Goal: Task Accomplishment & Management: Use online tool/utility

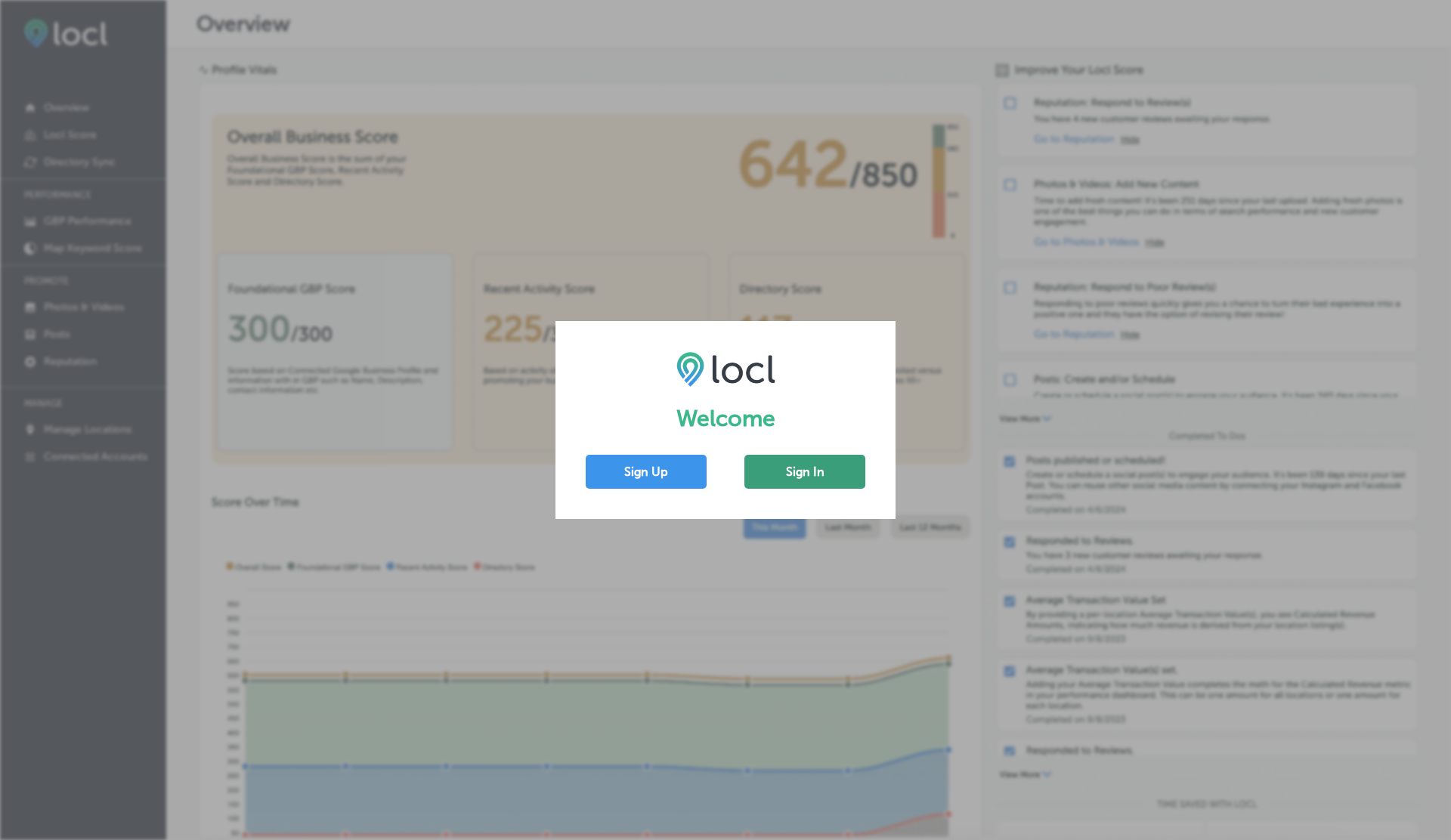
click at [772, 472] on button "Sign In" at bounding box center [804, 472] width 121 height 34
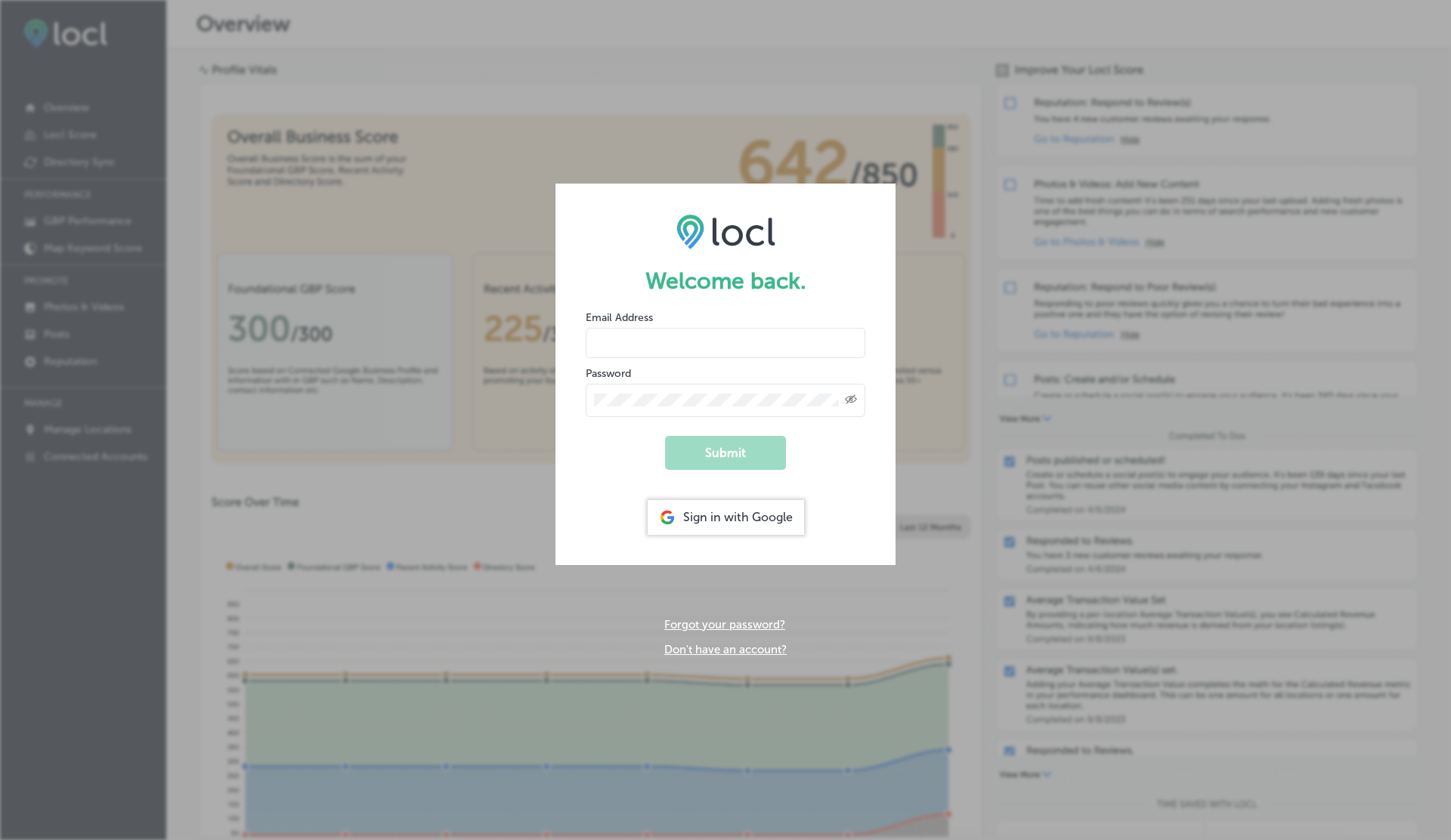
click at [651, 342] on input "email" at bounding box center [726, 343] width 280 height 30
type input "[EMAIL_ADDRESS][DOMAIN_NAME]"
click at [665, 436] on button "Submit" at bounding box center [725, 452] width 121 height 34
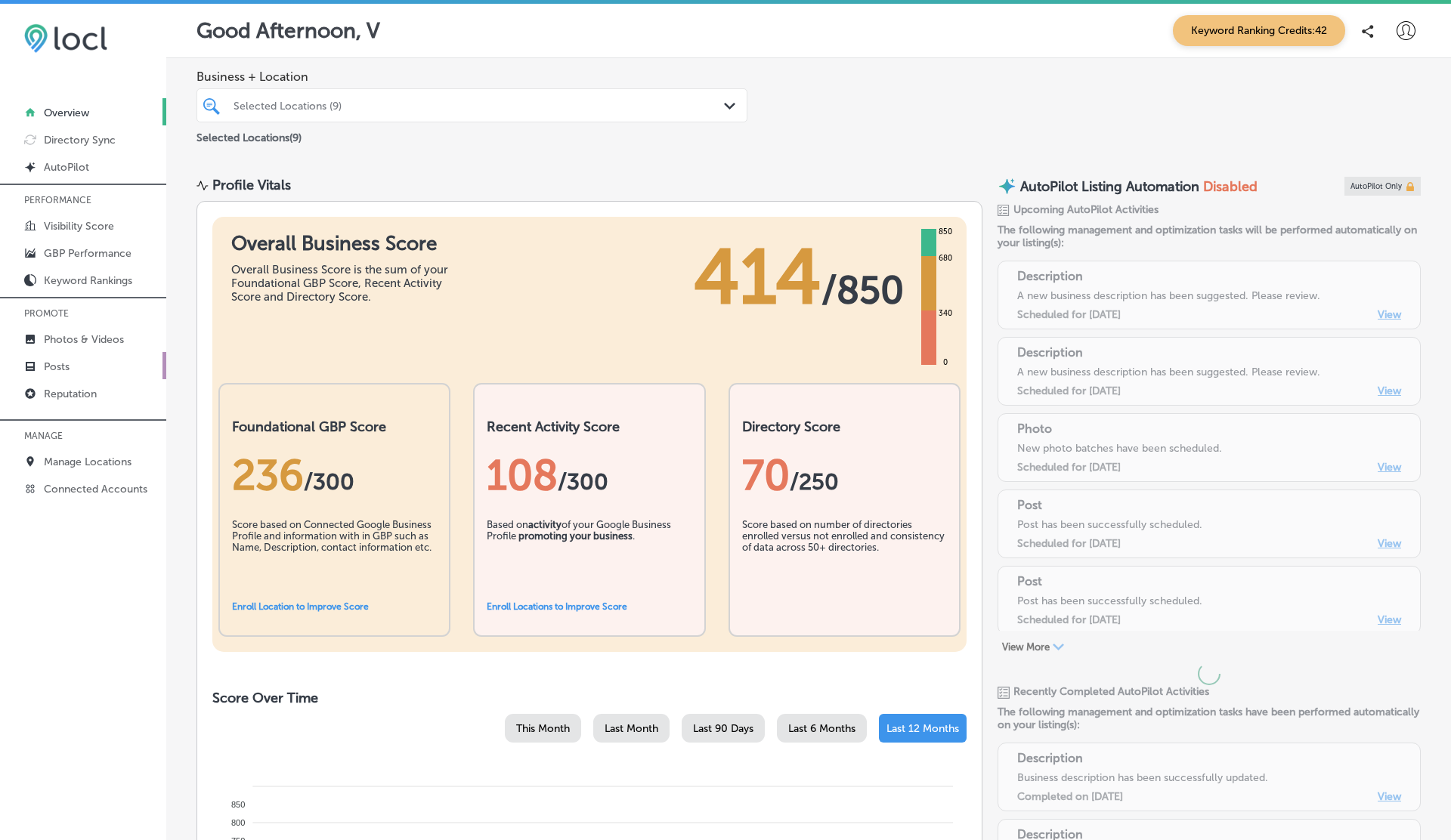
click at [69, 366] on p "Posts" at bounding box center [57, 367] width 26 height 13
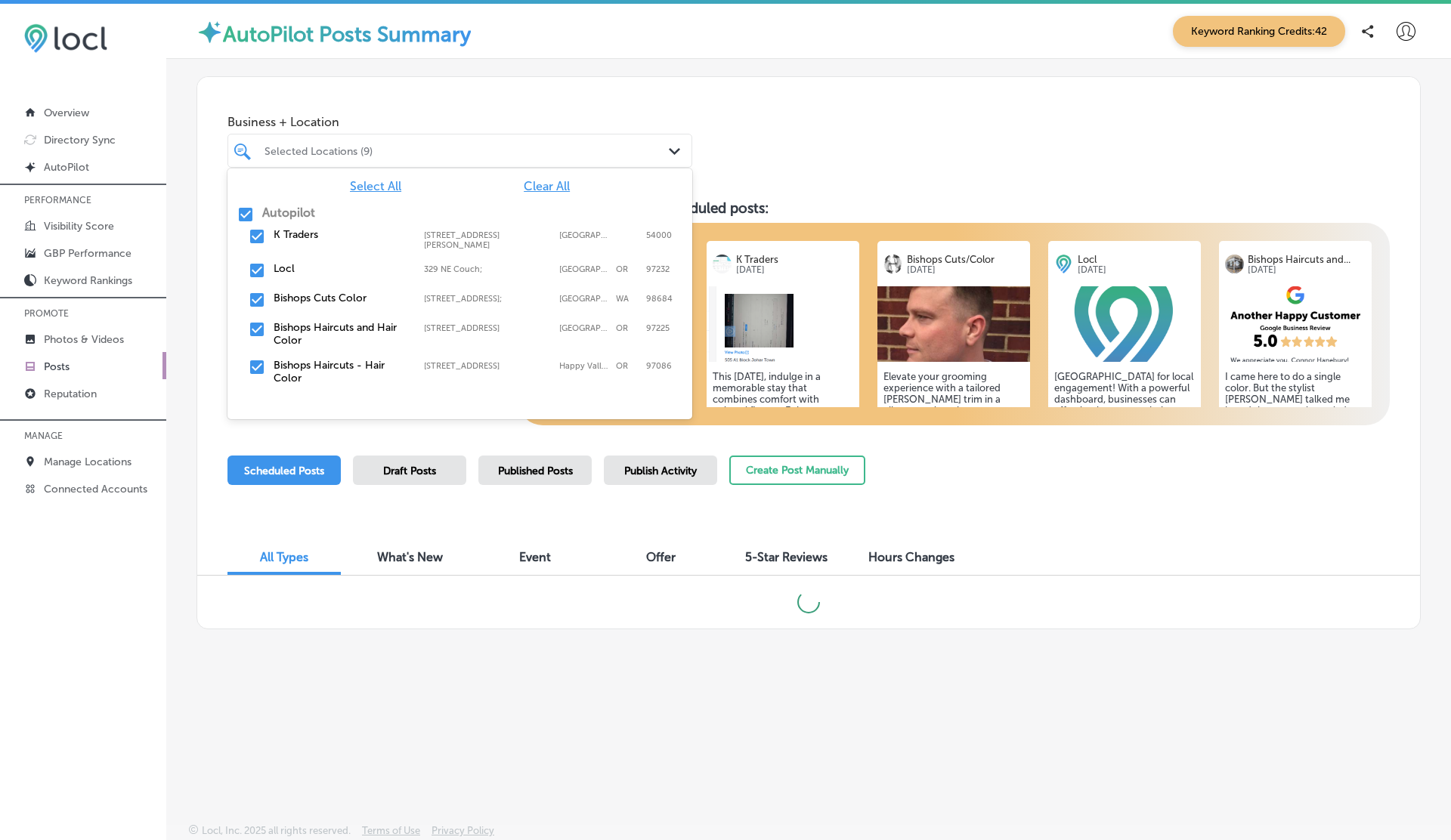
click at [379, 151] on div "Selected Locations (9)" at bounding box center [467, 151] width 406 height 13
click at [540, 189] on span "Clear All" at bounding box center [547, 186] width 46 height 15
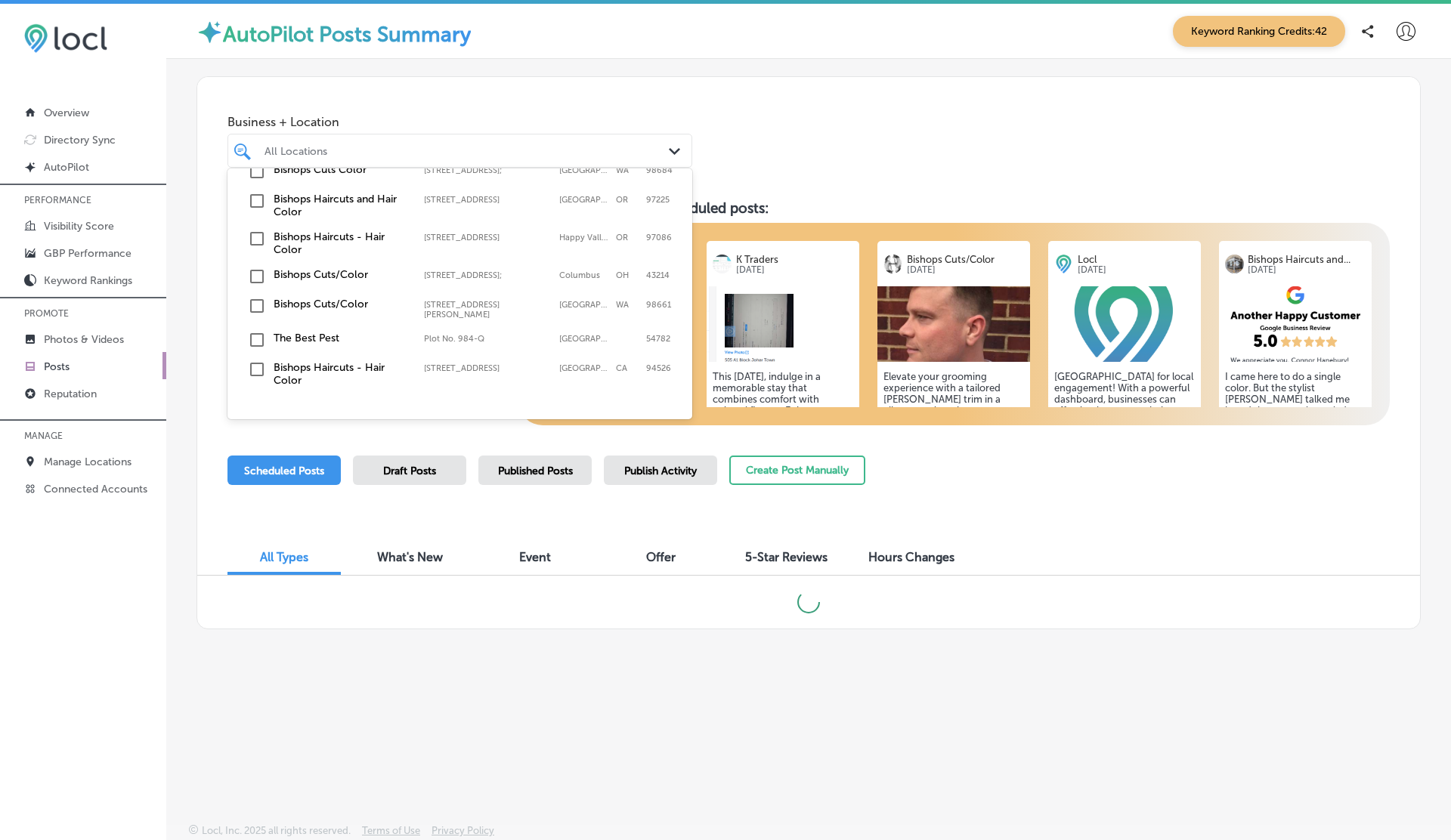
scroll to position [129, 0]
click at [276, 331] on label "The Best Pest" at bounding box center [341, 337] width 135 height 13
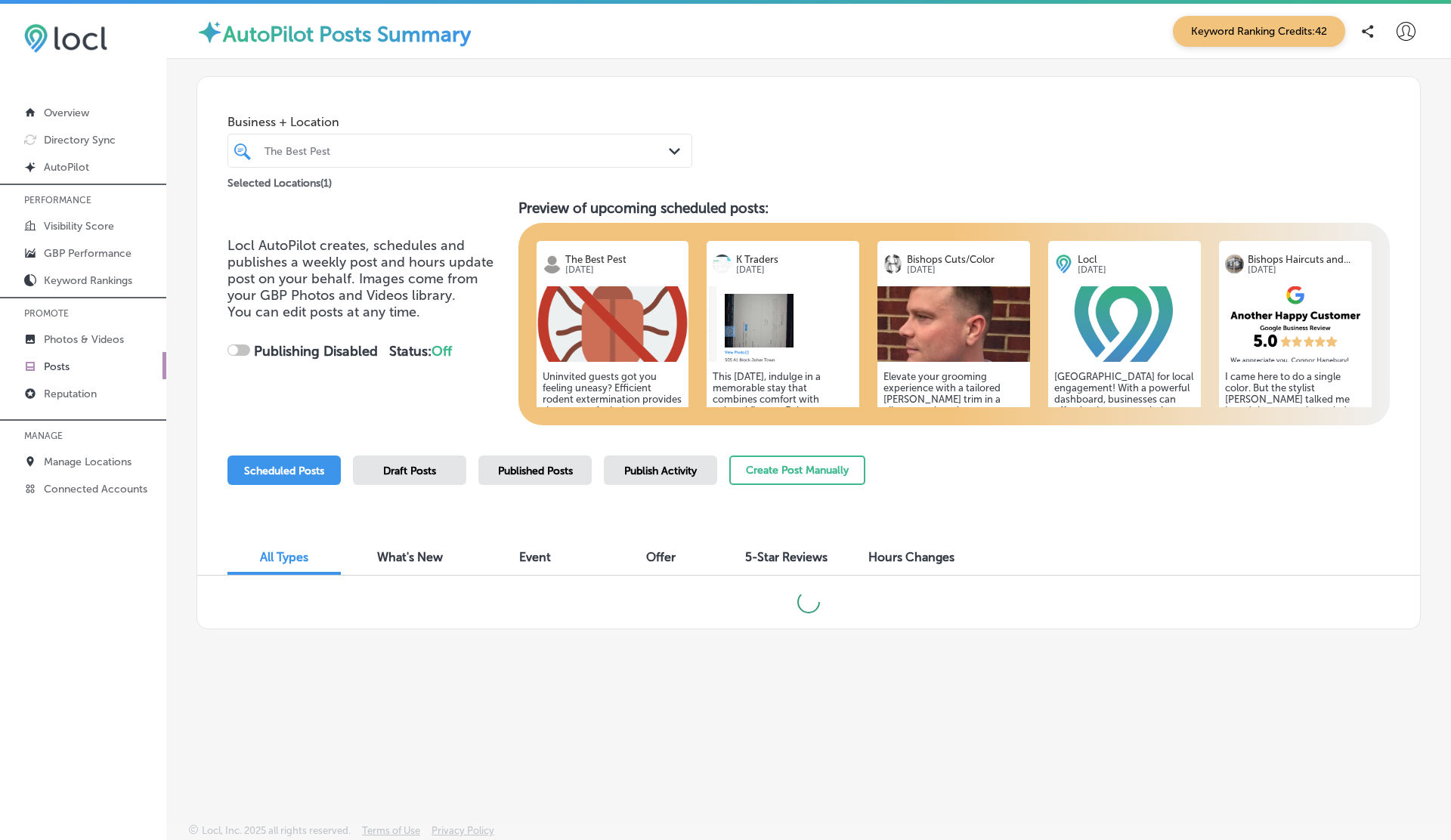
click at [692, 127] on span "Business + Location" at bounding box center [460, 122] width 465 height 15
checkbox input "true"
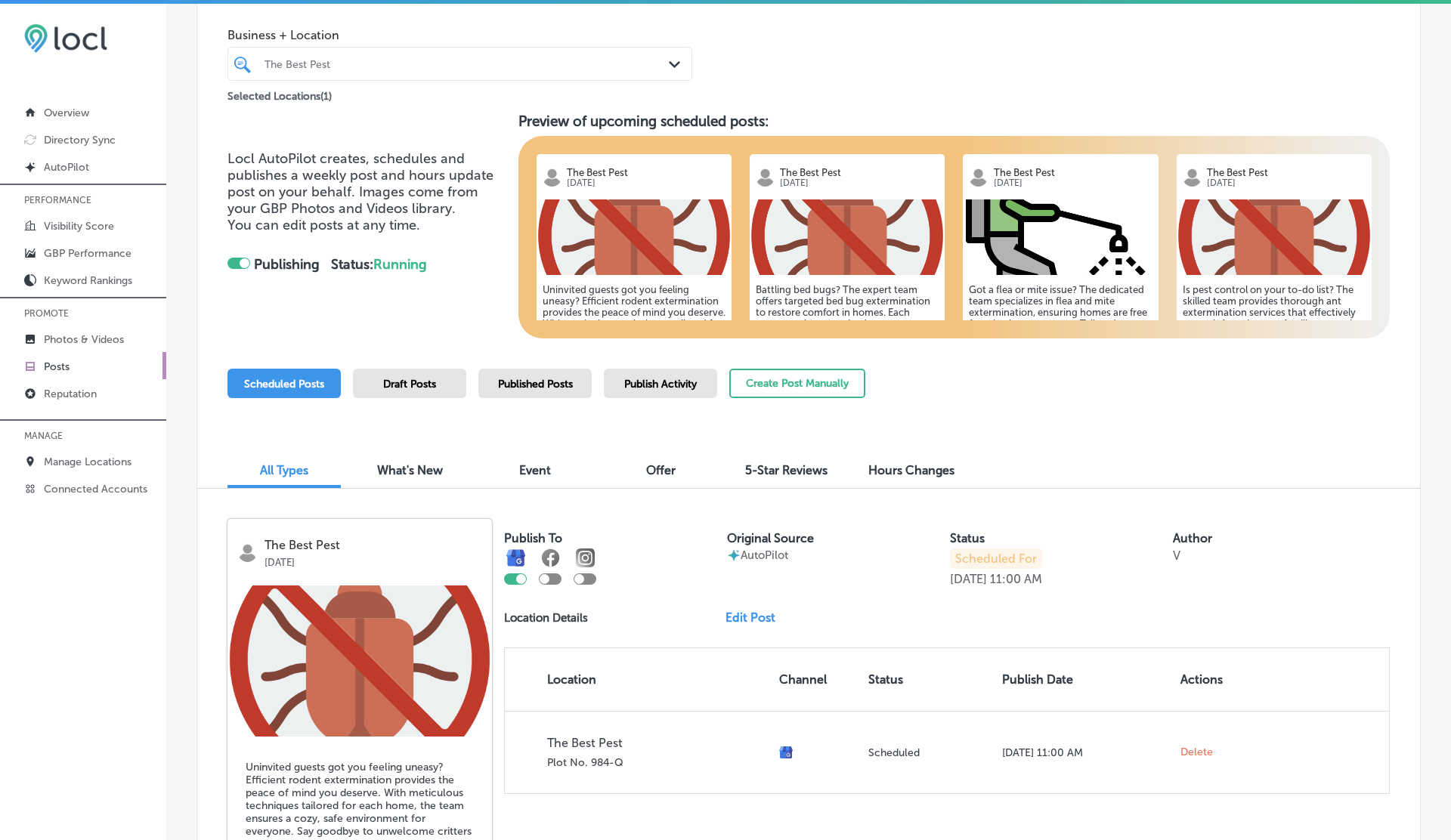
scroll to position [0, 0]
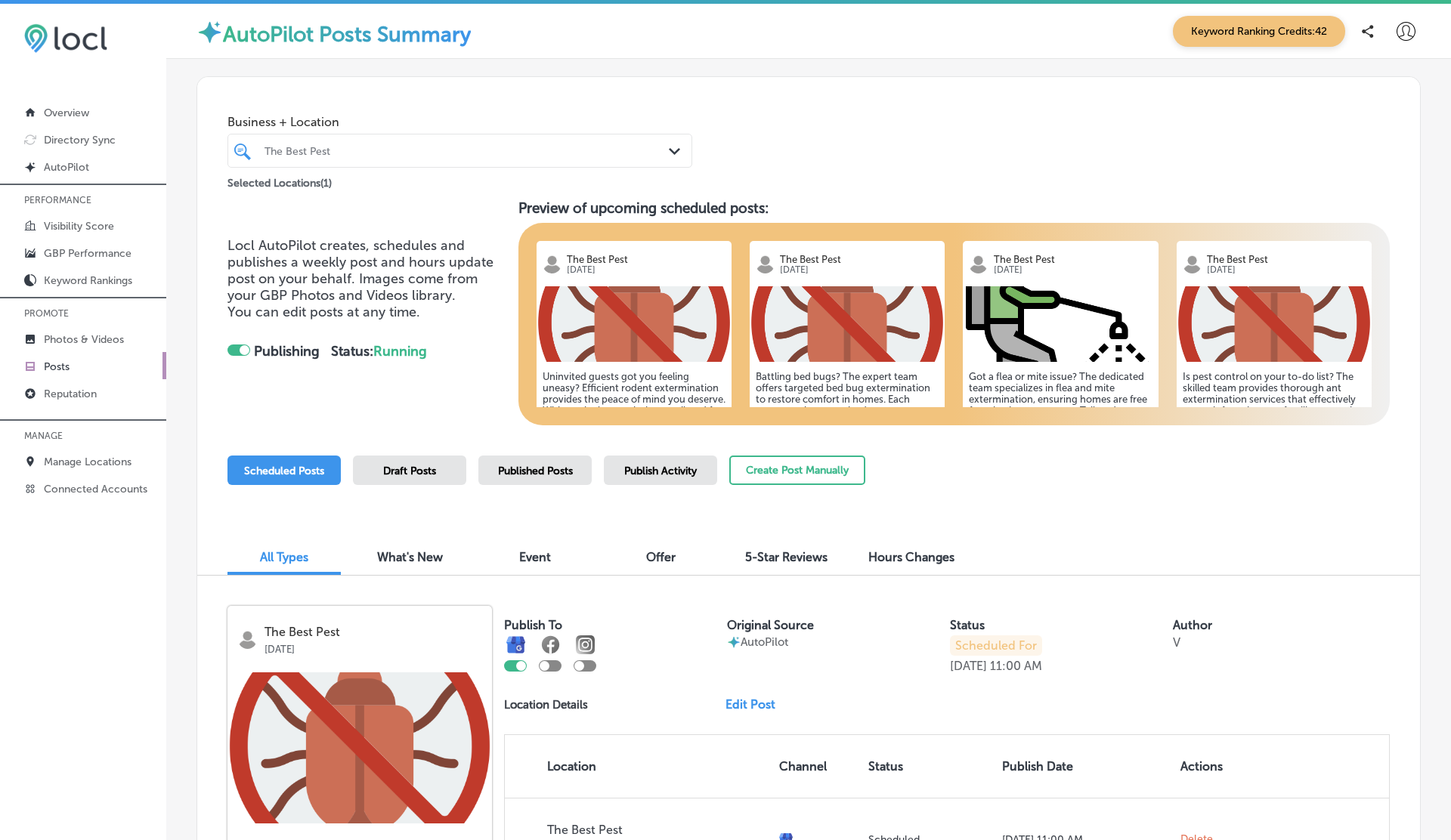
click at [647, 466] on span "Publish Activity" at bounding box center [661, 472] width 73 height 13
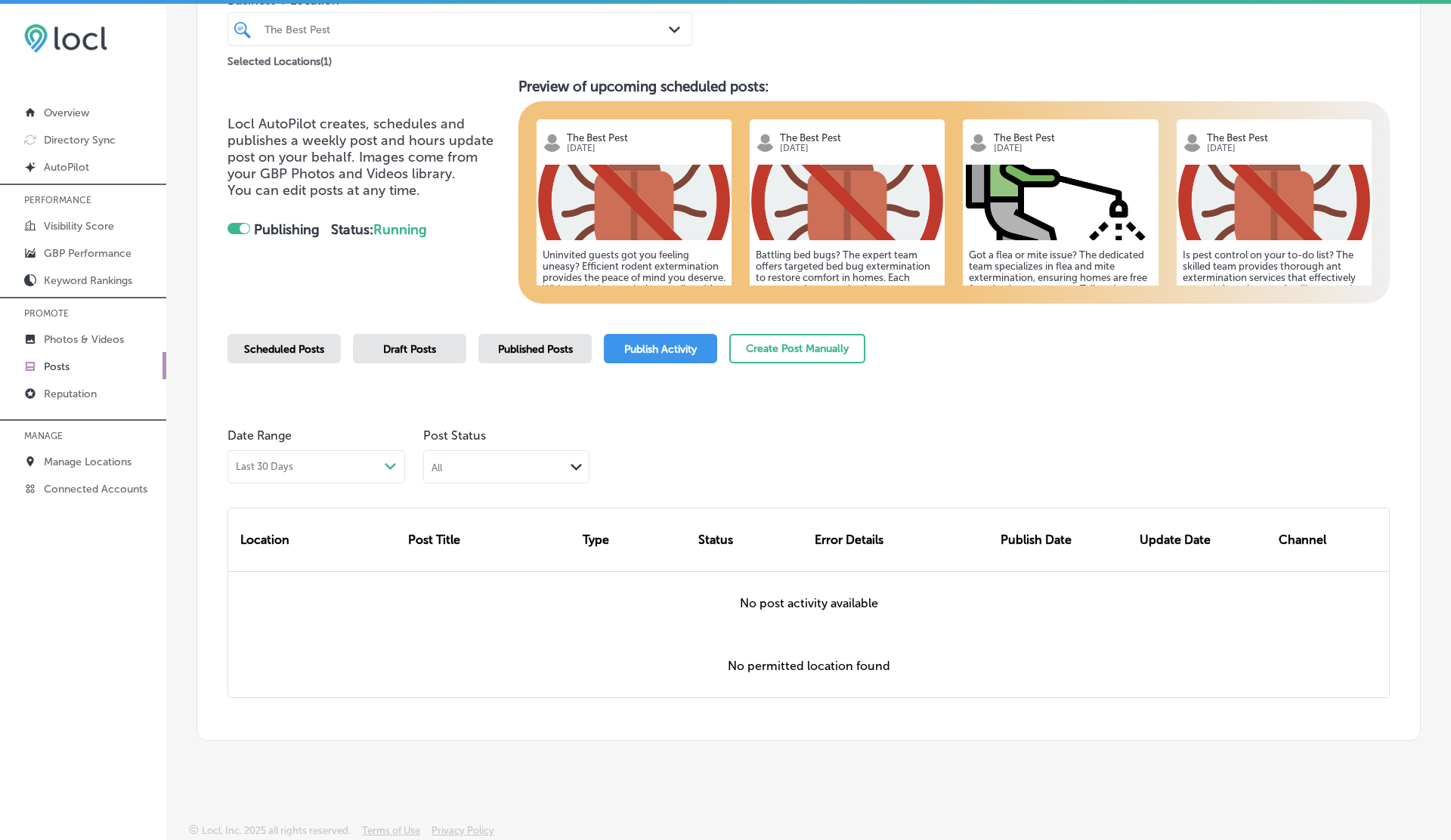
scroll to position [122, 0]
click at [514, 350] on span "Published Posts" at bounding box center [535, 349] width 75 height 13
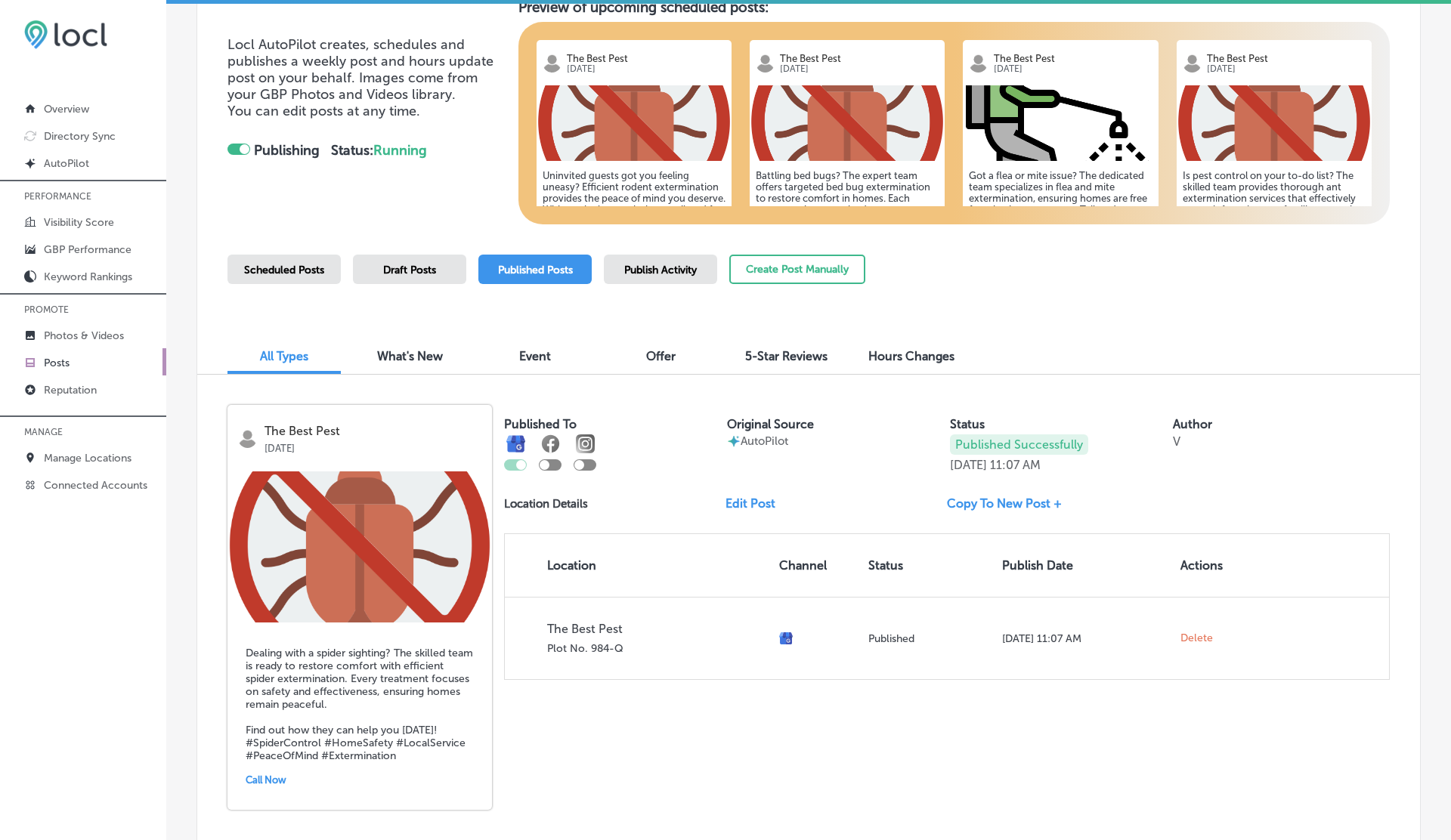
scroll to position [263, 0]
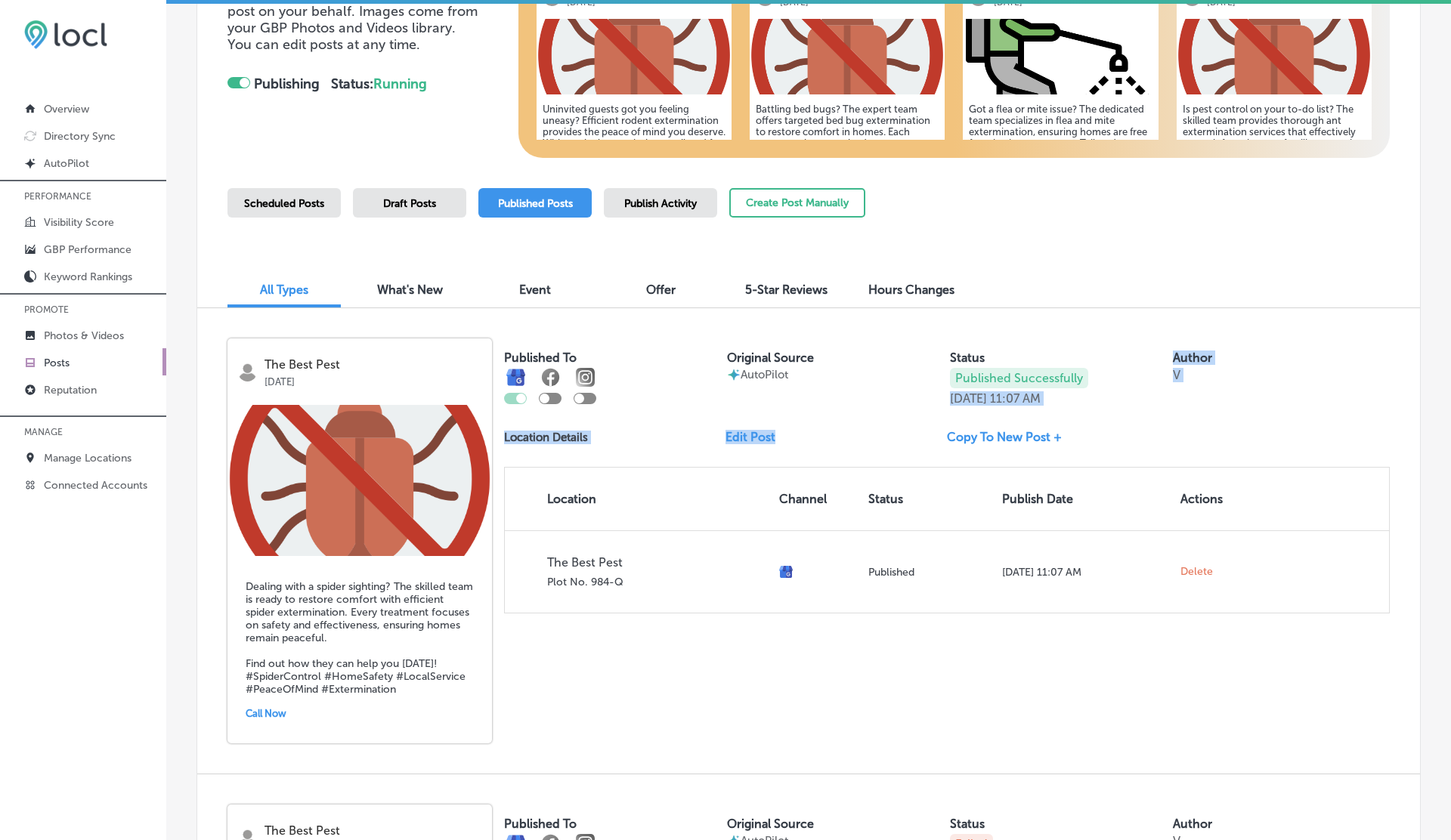
drag, startPoint x: 944, startPoint y: 399, endPoint x: 1095, endPoint y: 414, distance: 151.7
click at [1095, 414] on div "Published To Original Source AutoPilot Status Published Successfully [DATE] 11:…" at bounding box center [946, 476] width 885 height 275
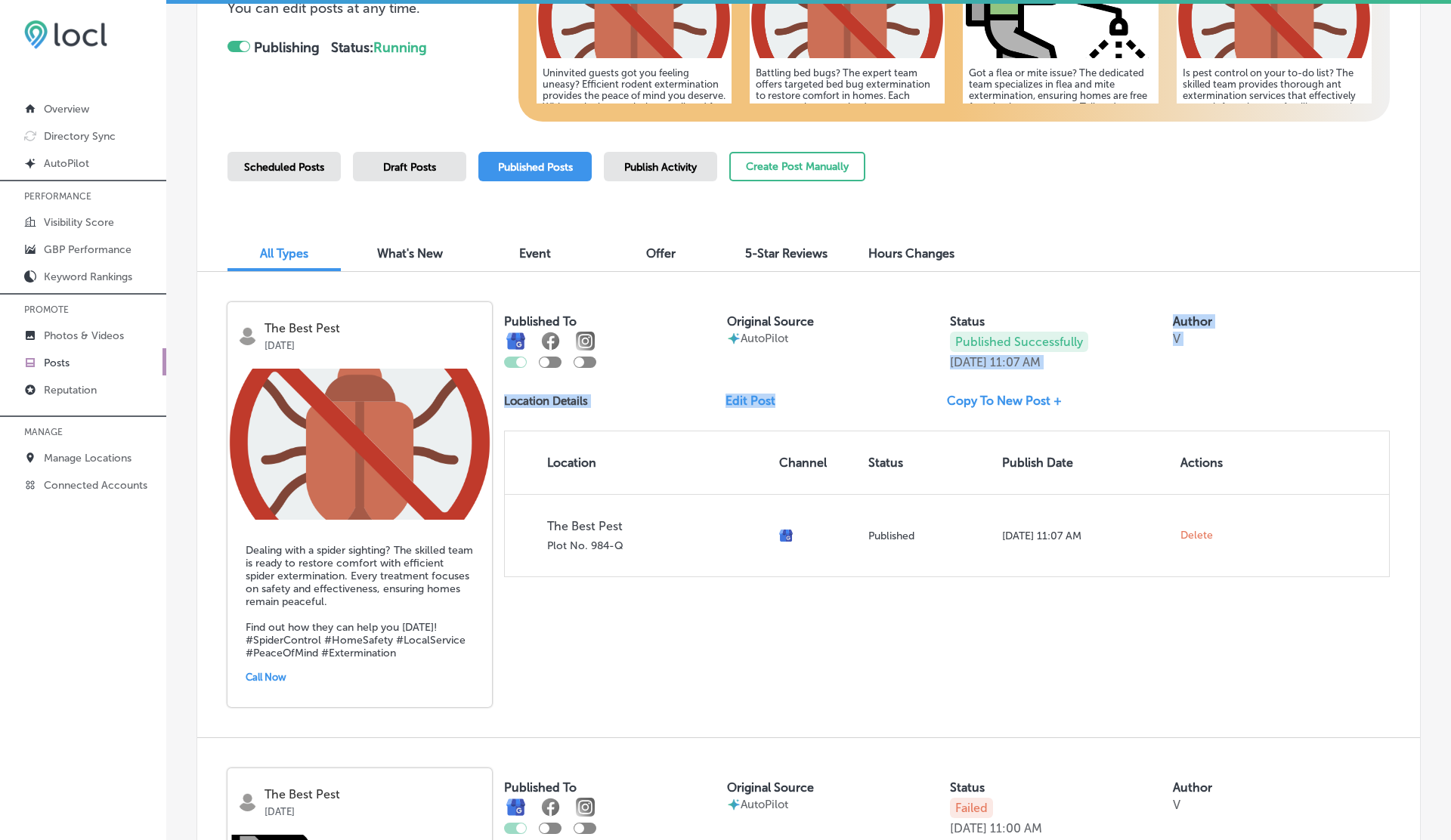
scroll to position [293, 0]
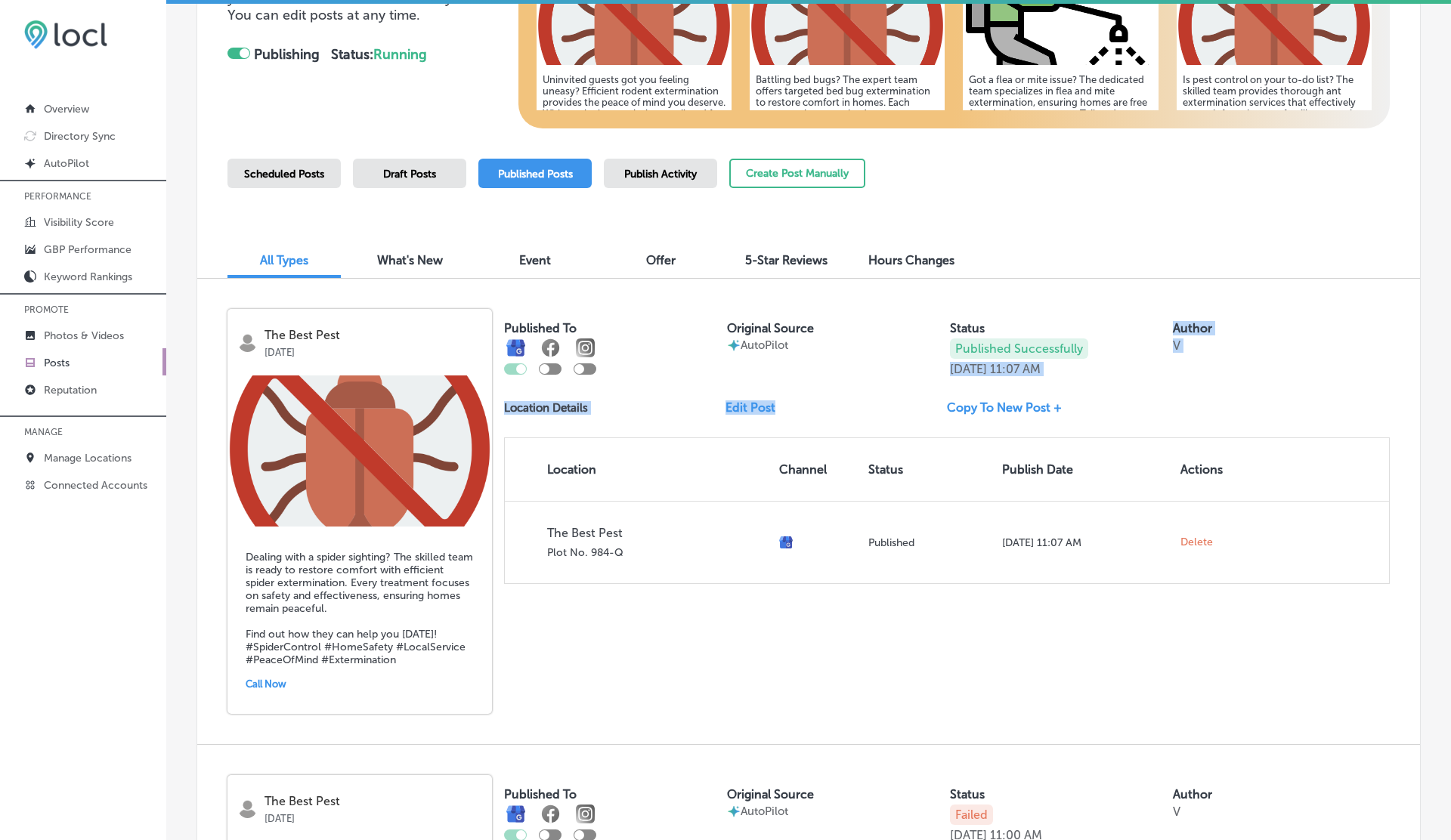
click at [855, 379] on div "Published To Original Source AutoPilot Status Published Successfully [DATE] 11:…" at bounding box center [946, 447] width 885 height 275
